Goal: Task Accomplishment & Management: Manage account settings

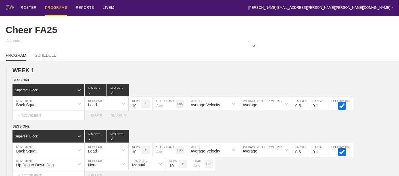
click at [52, 9] on div "PROGRAMS" at bounding box center [56, 8] width 22 height 16
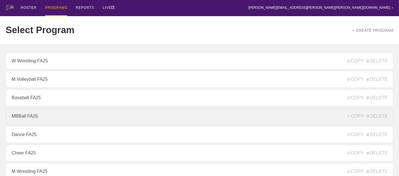
click at [21, 122] on link "MBBall FA25" at bounding box center [200, 116] width 388 height 17
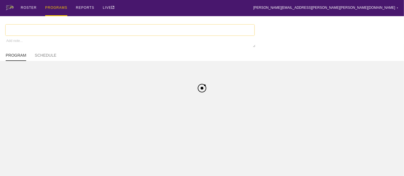
type textarea "x"
type input "MBBall FA25"
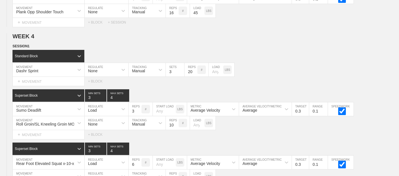
scroll to position [2231, 0]
